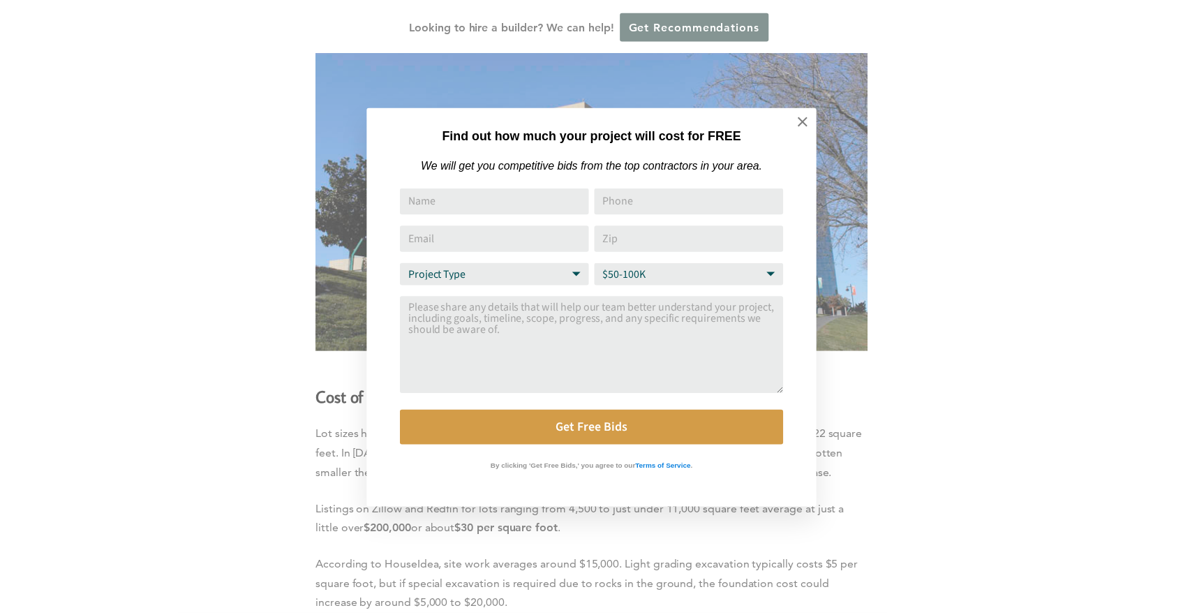
scroll to position [3534, 0]
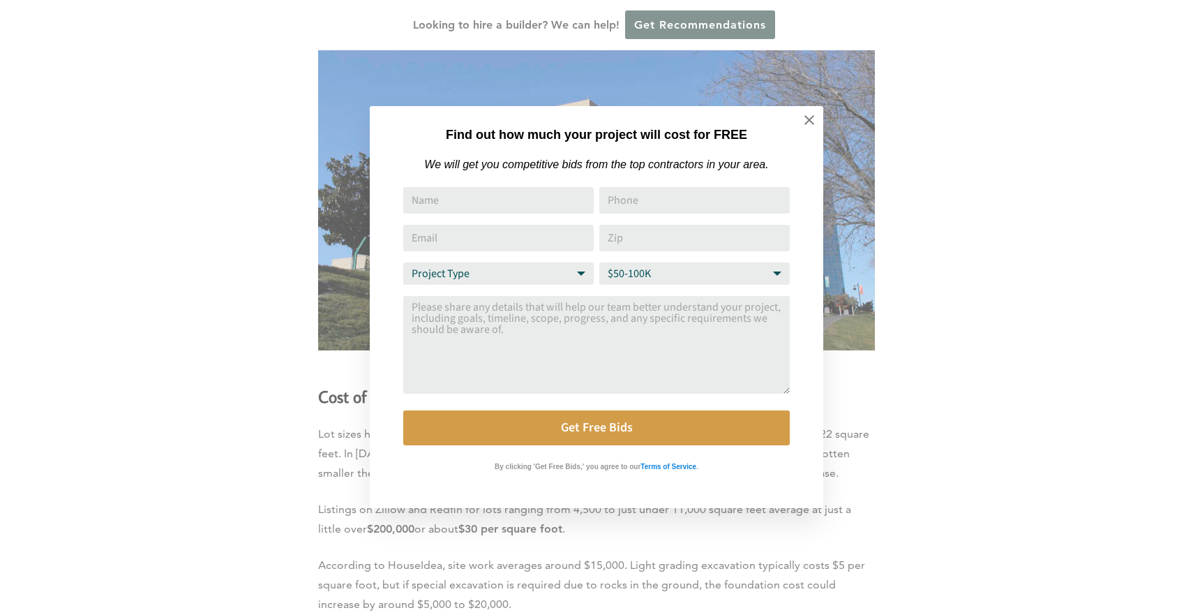
click at [570, 272] on select "Project Type Home Remodel Home Build Commercial Improvement Home Addition Other" at bounding box center [498, 273] width 191 height 22
select select "Home Build"
click at [730, 271] on select "Budget Range $50-100K $100-250K $250-500K More than $500K" at bounding box center [695, 273] width 191 height 22
select select "$250-500K"
click at [472, 210] on input "Name" at bounding box center [498, 200] width 191 height 27
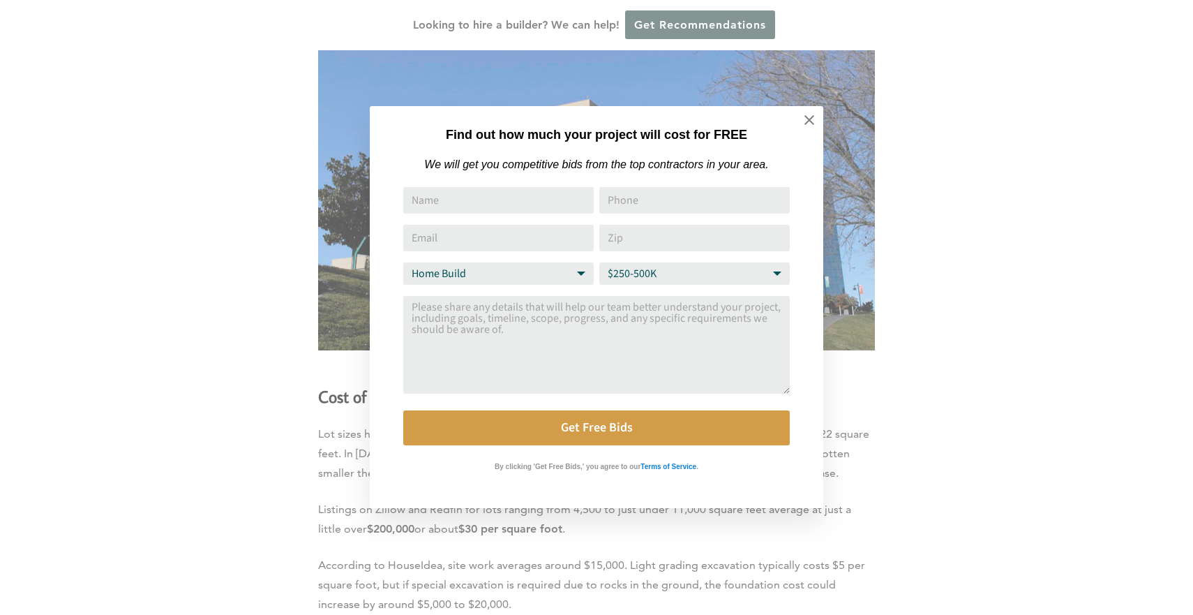
type input "[PERSON_NAME]"
type input "19168134702"
type input "[EMAIL_ADDRESS][DOMAIN_NAME]"
drag, startPoint x: 664, startPoint y: 238, endPoint x: 496, endPoint y: 227, distance: 168.6
click at [497, 227] on div "Name [PERSON_NAME] Phone 19168134702 Email Address [EMAIL_ADDRESS][DOMAIN_NAME]…" at bounding box center [596, 316] width 387 height 258
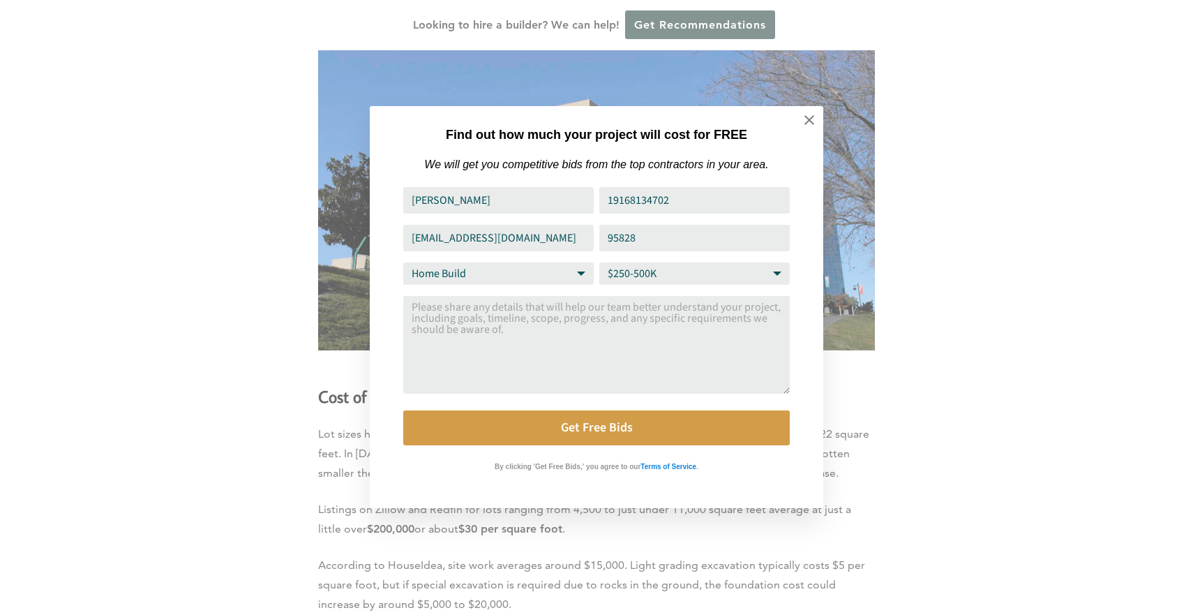
type input "95828"
click at [677, 332] on textarea "Comment or Message" at bounding box center [596, 345] width 387 height 98
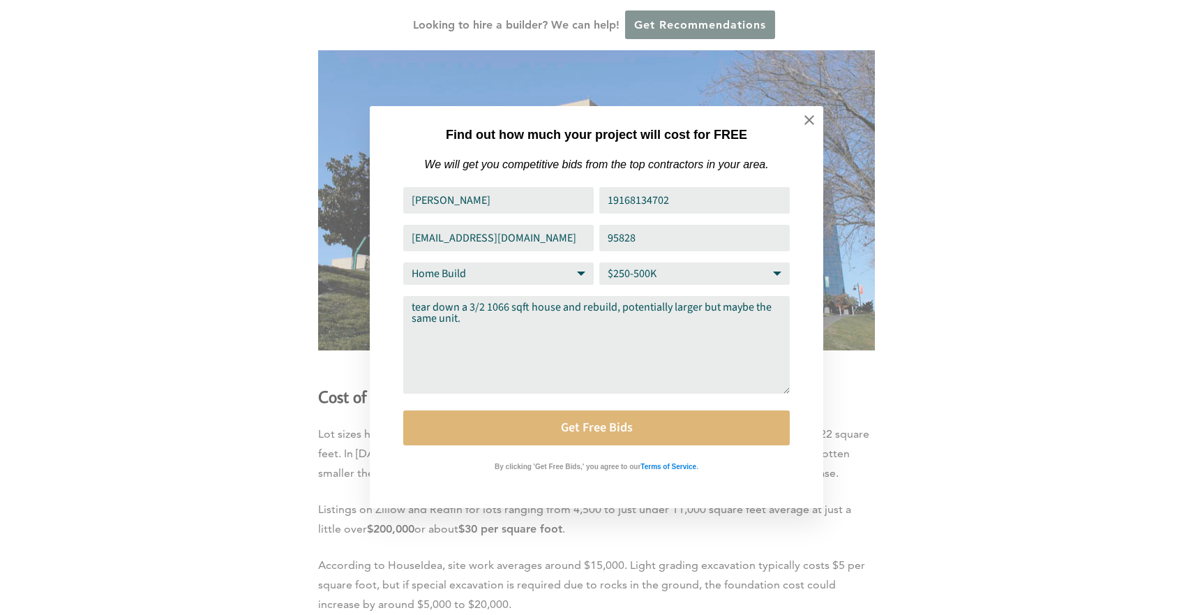
type textarea "tear down a 3/2 1066 sqft house and rebuild, potentially larger but maybe the s…"
click at [553, 434] on button "Get Free Bids" at bounding box center [596, 427] width 387 height 35
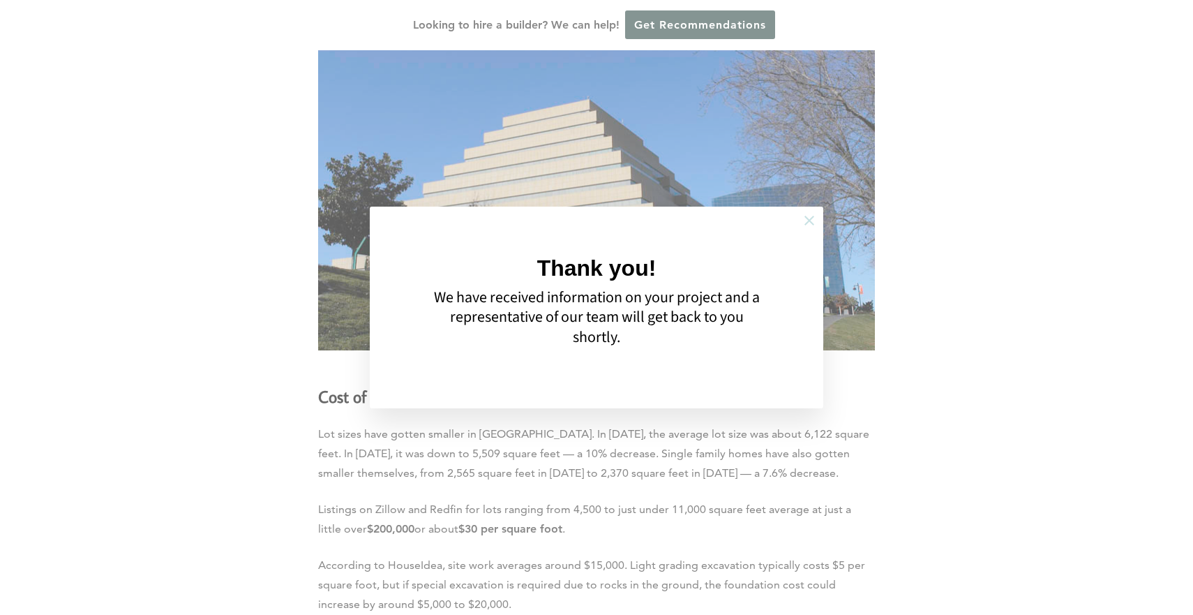
click at [811, 221] on icon at bounding box center [810, 221] width 10 height 10
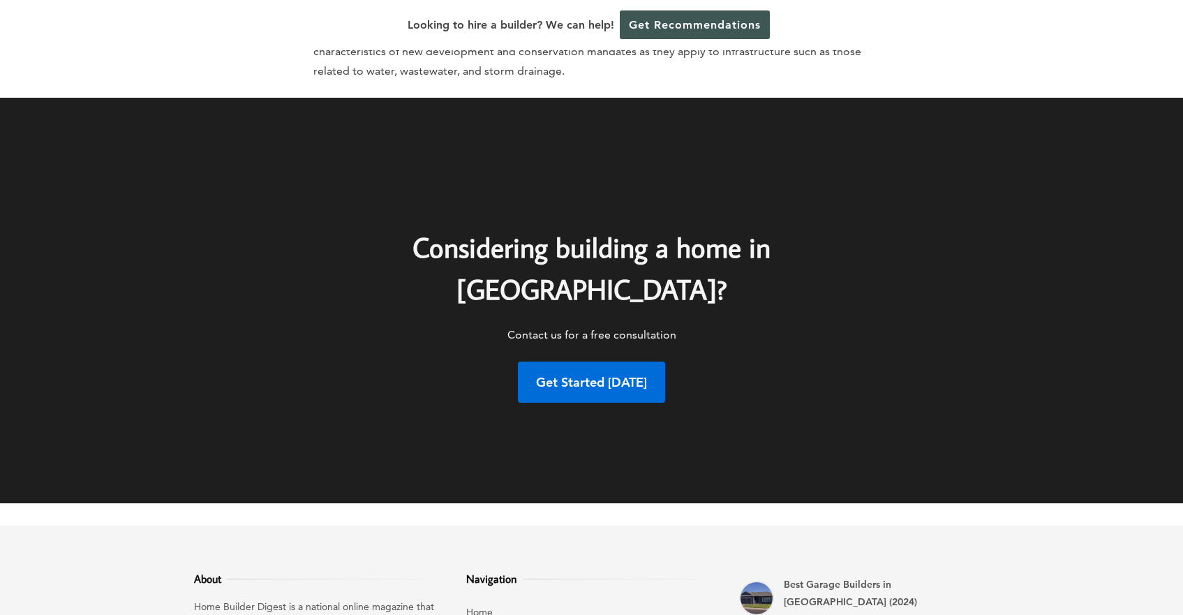
scroll to position [8830, 0]
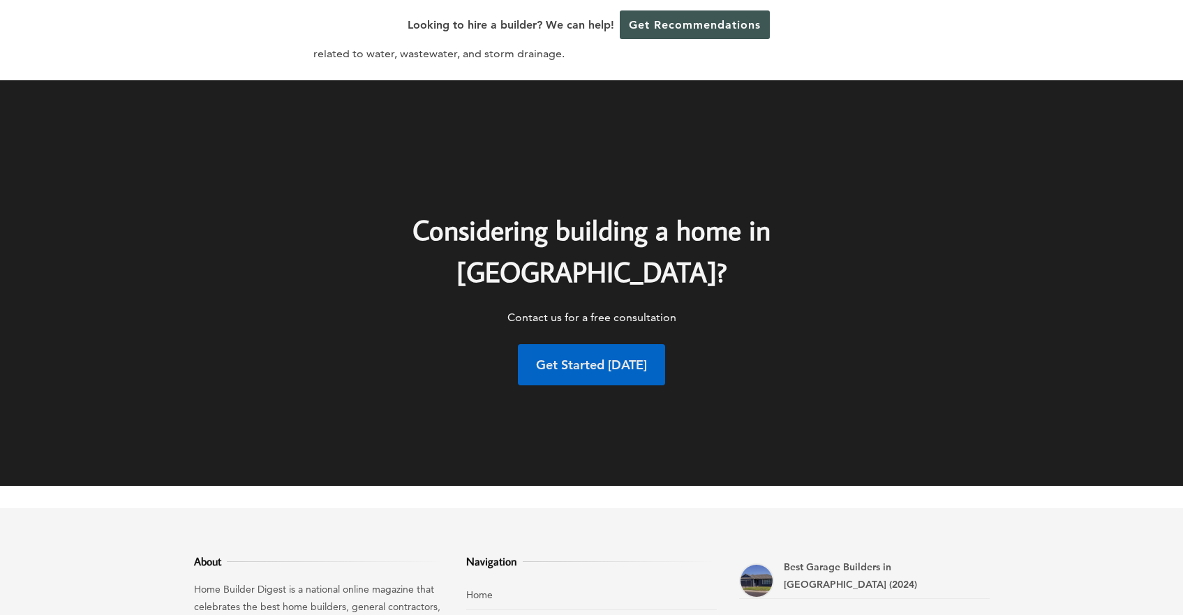
click at [537, 344] on link "Get Started [DATE]" at bounding box center [591, 365] width 147 height 42
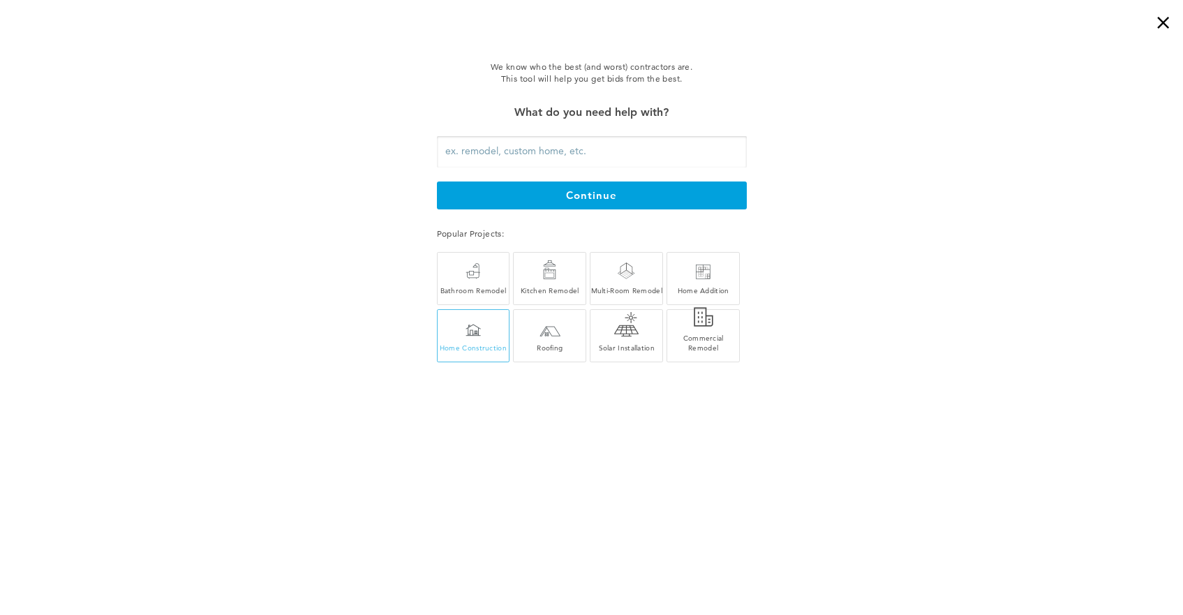
click at [467, 325] on div at bounding box center [473, 330] width 15 height 13
type input "Home Construction"
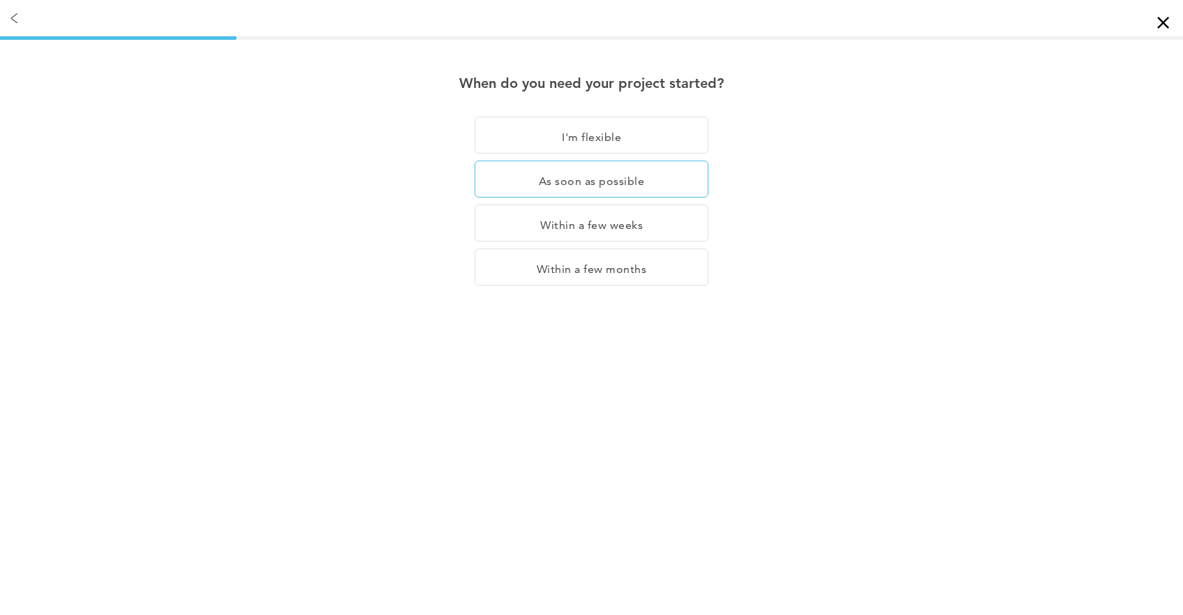
click at [631, 204] on div "As soon as possible" at bounding box center [592, 222] width 234 height 37
